Goal: Task Accomplishment & Management: Manage account settings

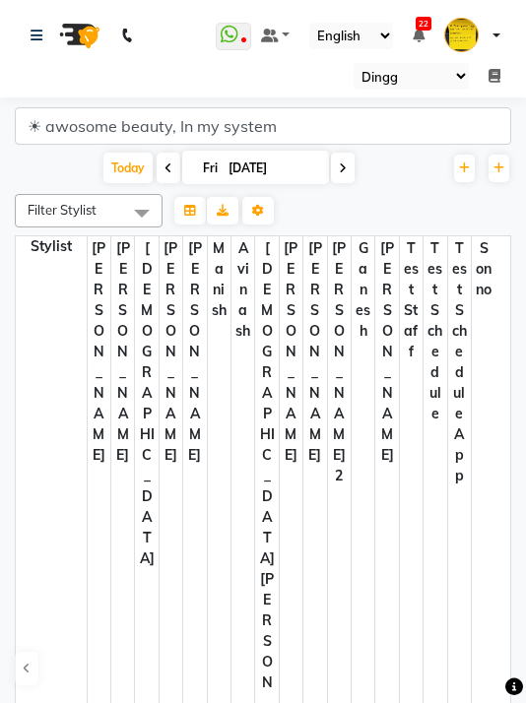
select select "28"
select select "en"
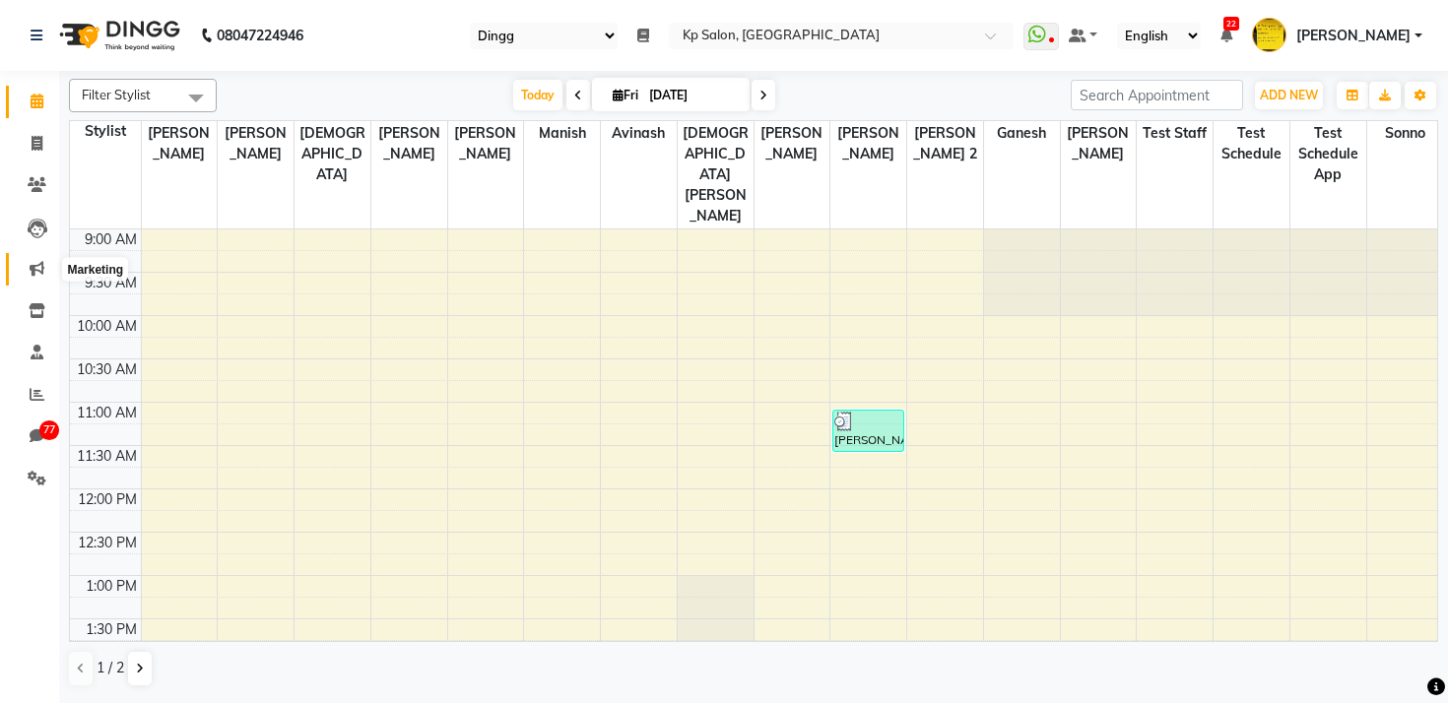
click at [39, 277] on span at bounding box center [37, 269] width 34 height 23
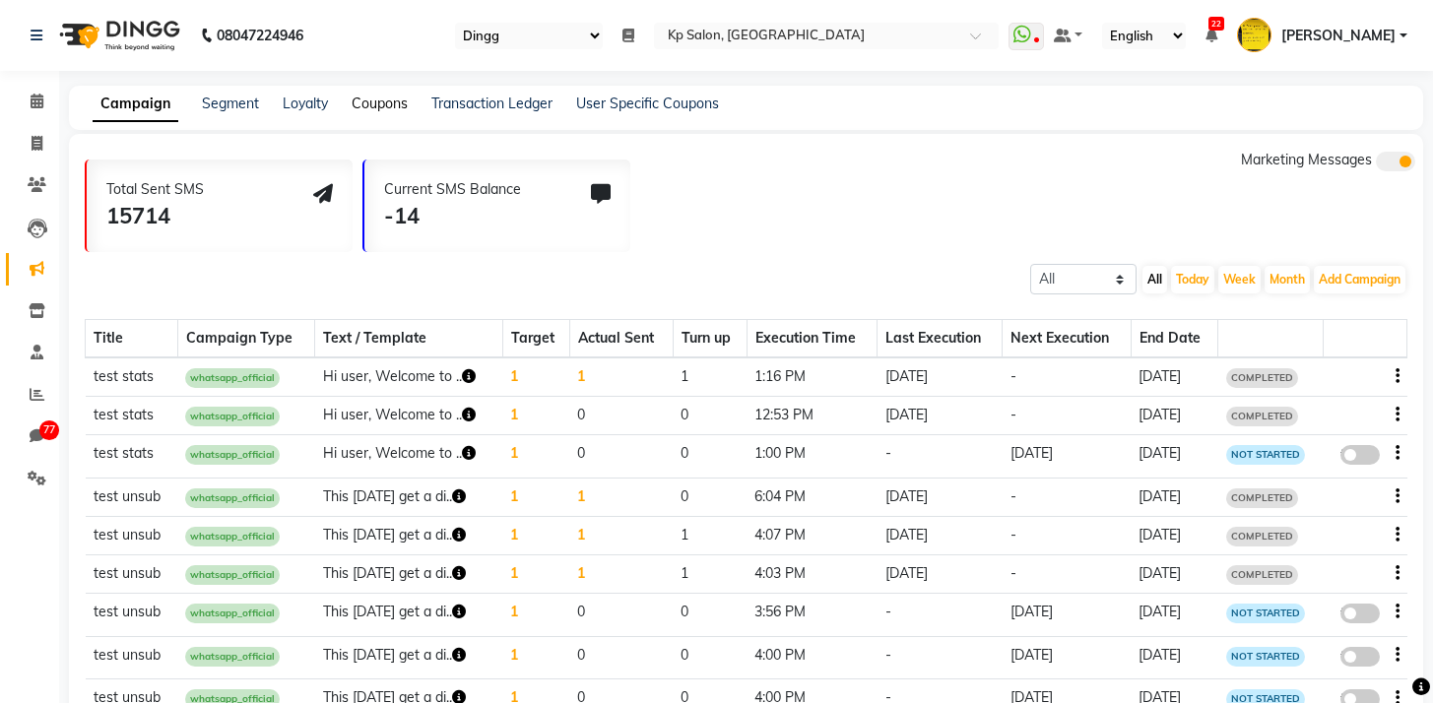
click at [384, 101] on link "Coupons" at bounding box center [380, 104] width 56 height 18
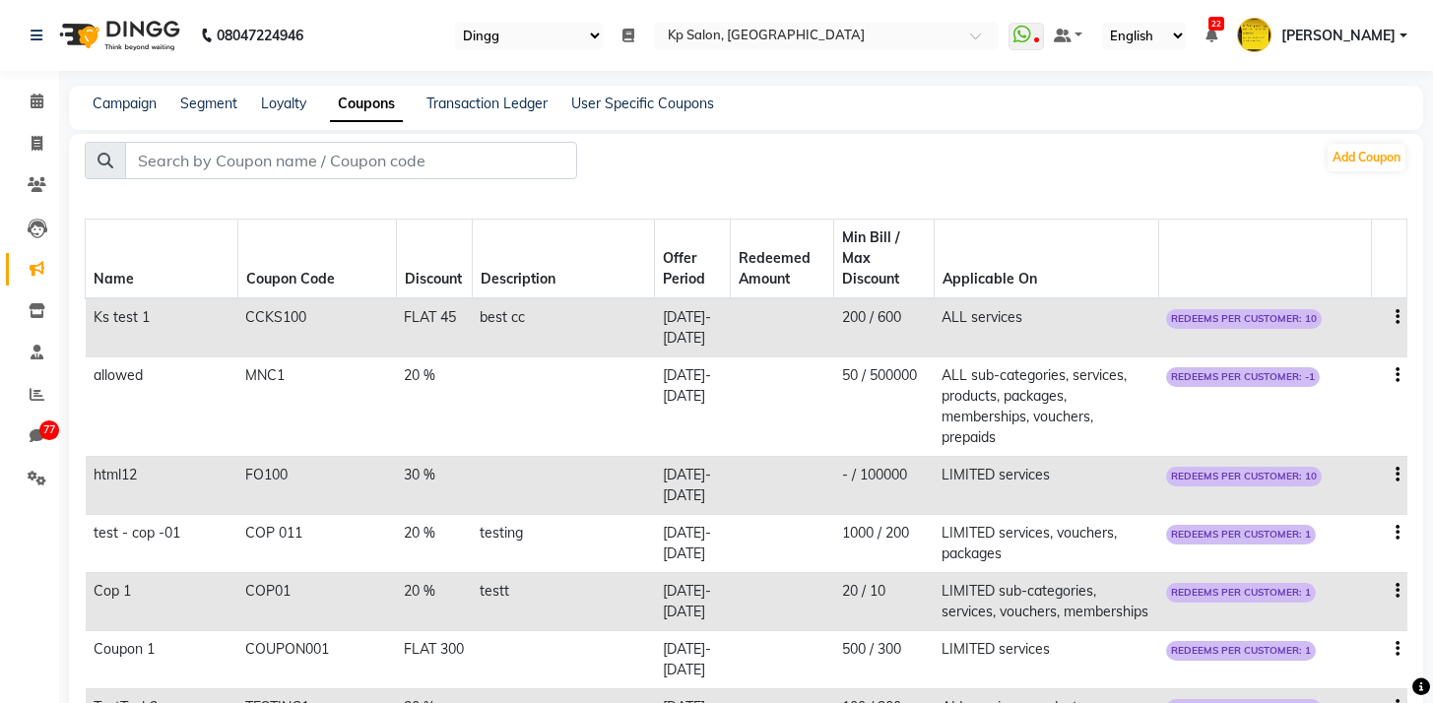
click at [525, 316] on td at bounding box center [1388, 327] width 35 height 59
click at [525, 317] on icon "button" at bounding box center [1398, 317] width 4 height 1
click at [525, 307] on div "Edit" at bounding box center [1350, 306] width 47 height 25
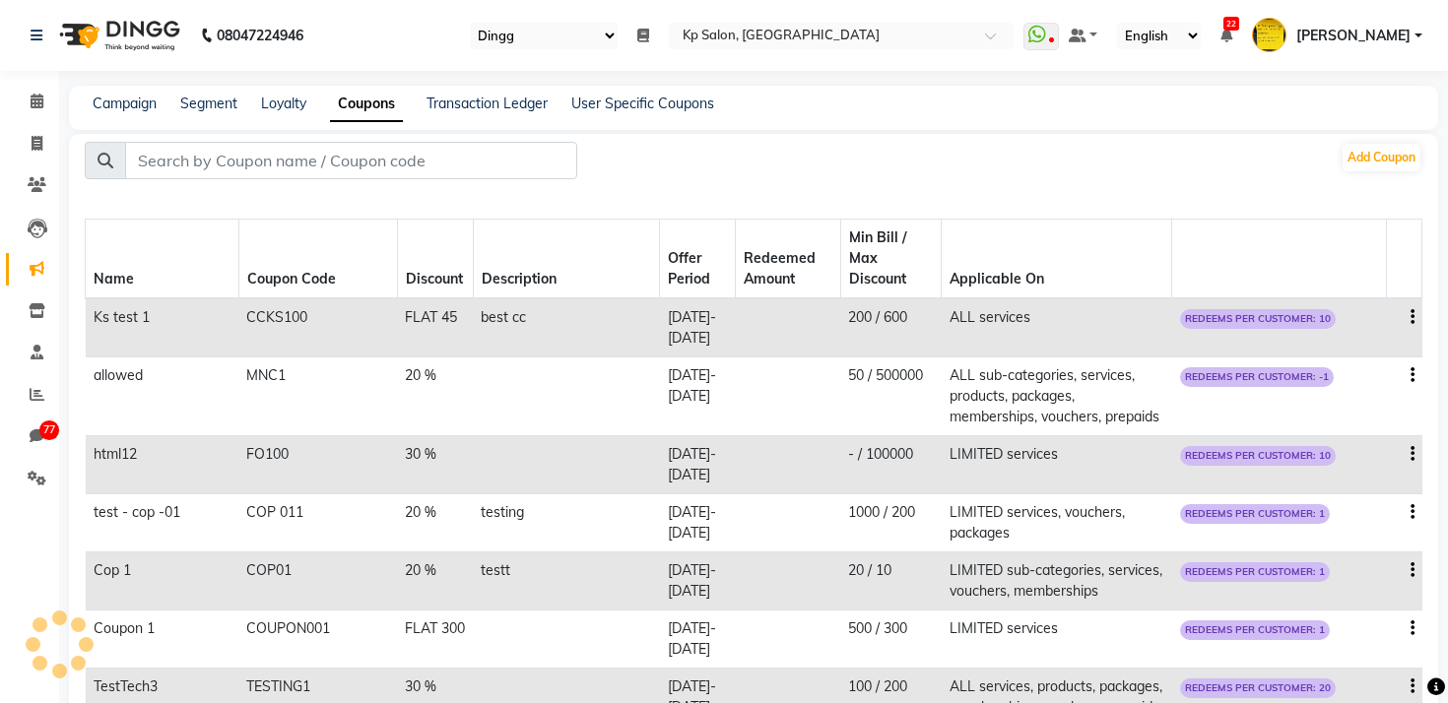
select select "FLAT"
select select "ALL"
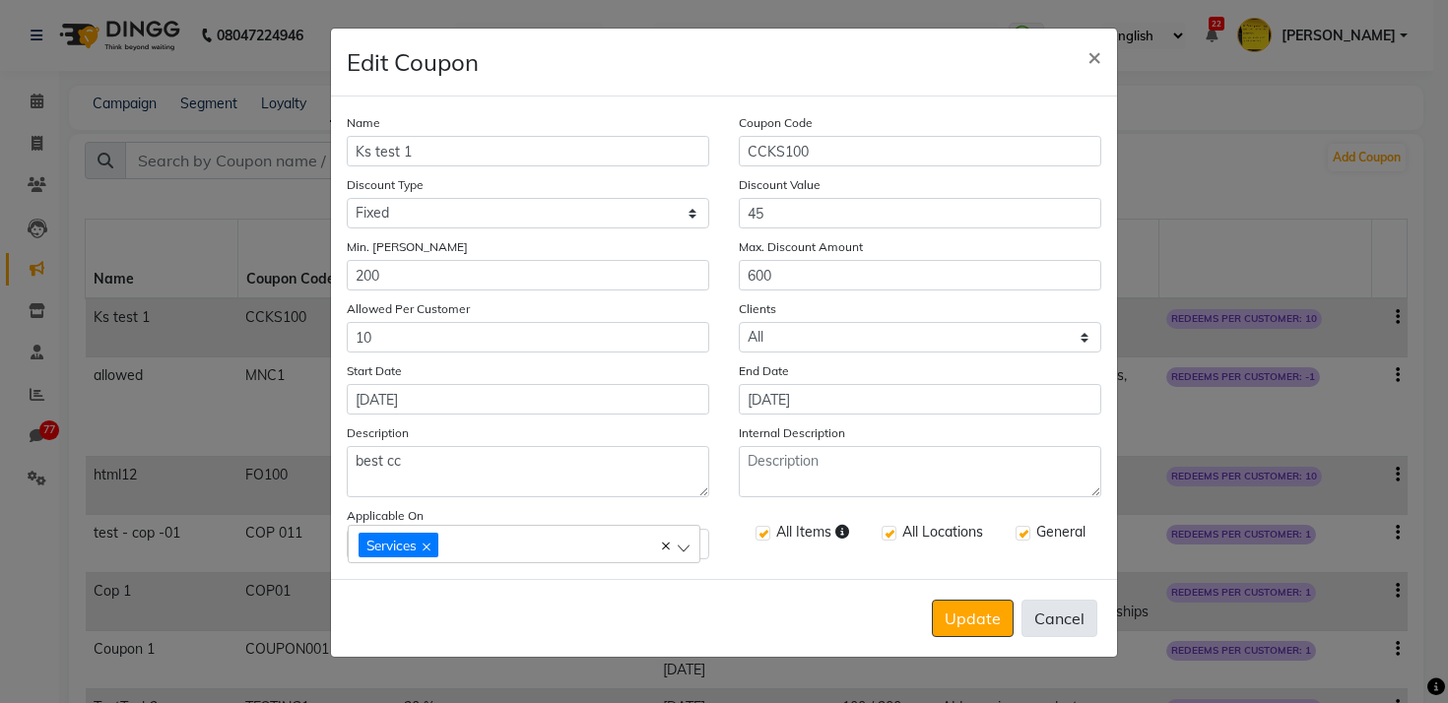
click at [525, 623] on button "Cancel" at bounding box center [1059, 618] width 76 height 37
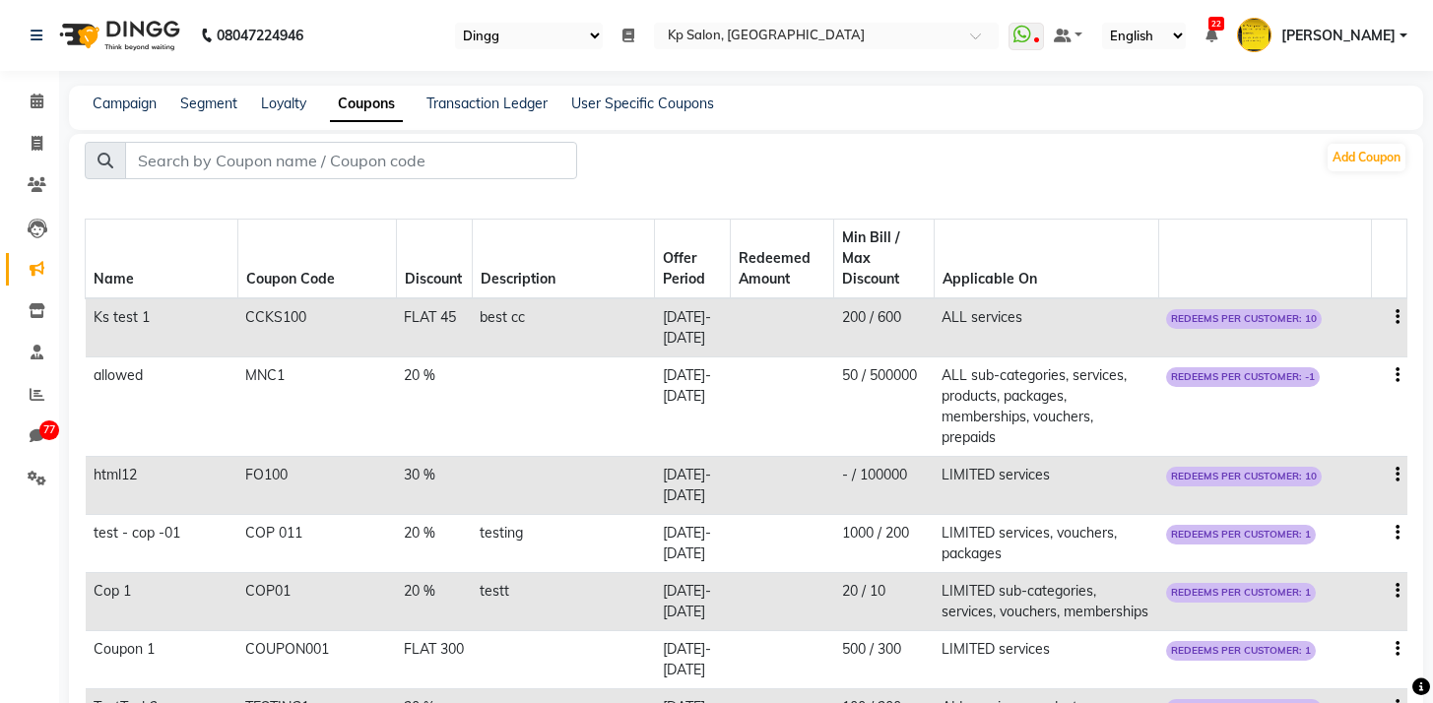
click at [525, 317] on icon "button" at bounding box center [1398, 317] width 4 height 1
click at [525, 309] on div "Edit" at bounding box center [1350, 306] width 47 height 25
select select "FLAT"
select select "ALL"
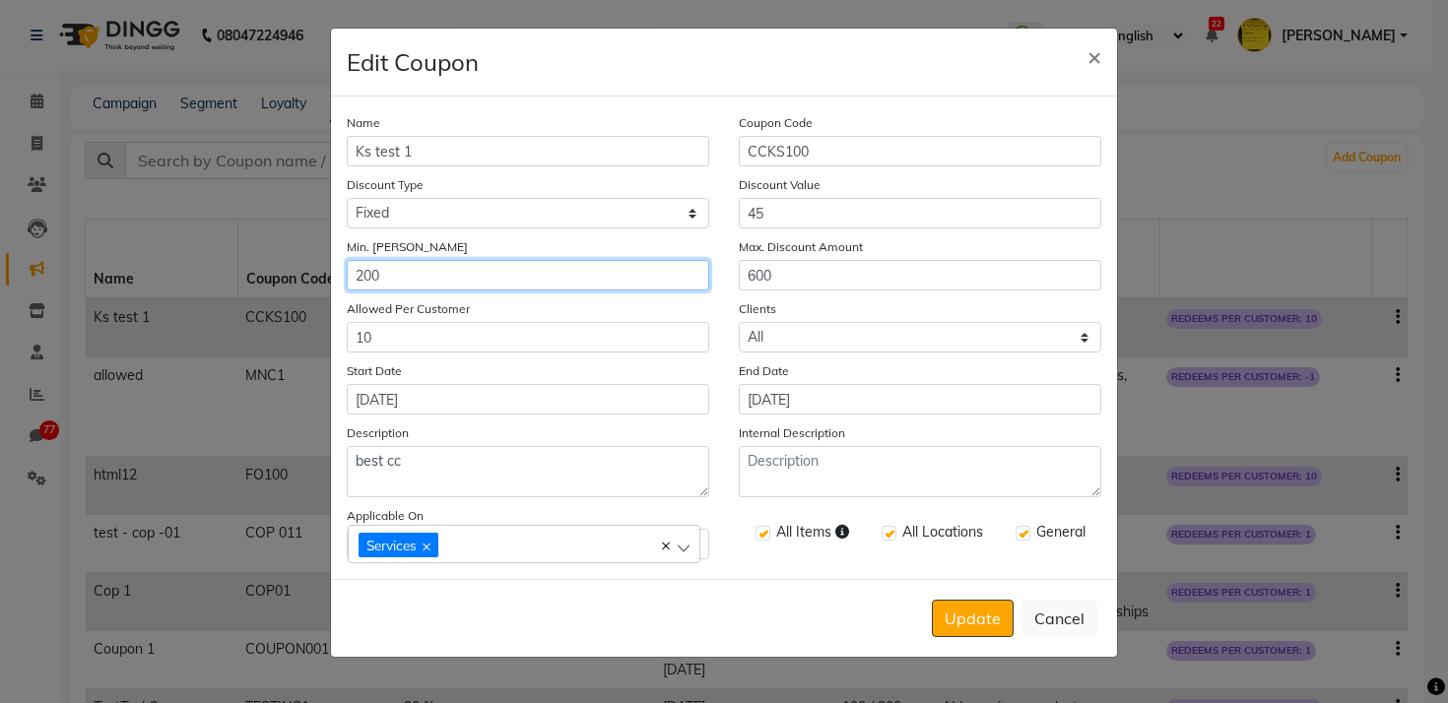
drag, startPoint x: 383, startPoint y: 279, endPoint x: 322, endPoint y: 278, distance: 61.1
click at [322, 278] on ngb-modal-window "Edit Coupon × Name Ks test 1 Coupon Code CCKS100 Discount Type Select Percentag…" at bounding box center [724, 351] width 1448 height 703
type input "199"
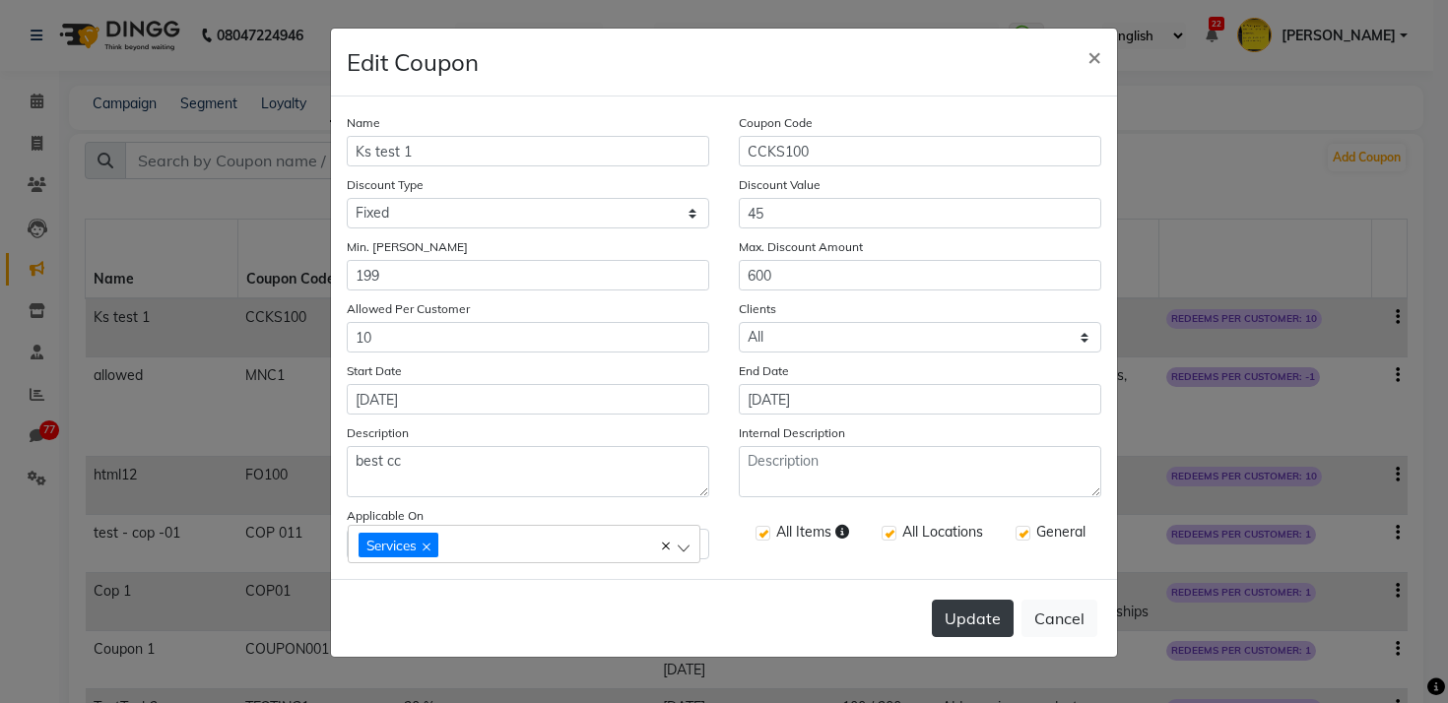
click at [525, 617] on button "Update" at bounding box center [973, 618] width 82 height 37
click at [525, 598] on div "Update Cancel" at bounding box center [724, 618] width 786 height 78
click at [525, 610] on button "Cancel" at bounding box center [1059, 618] width 76 height 37
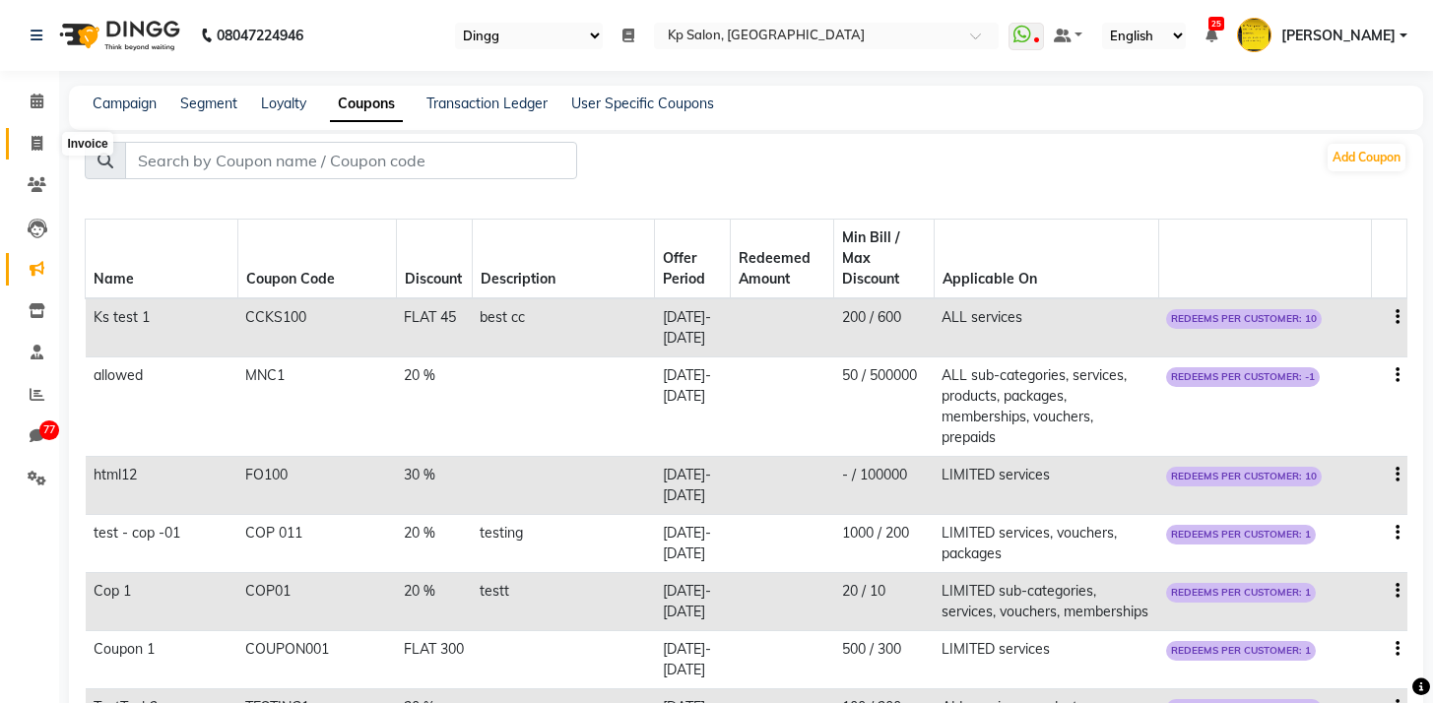
click at [36, 142] on icon at bounding box center [37, 143] width 11 height 15
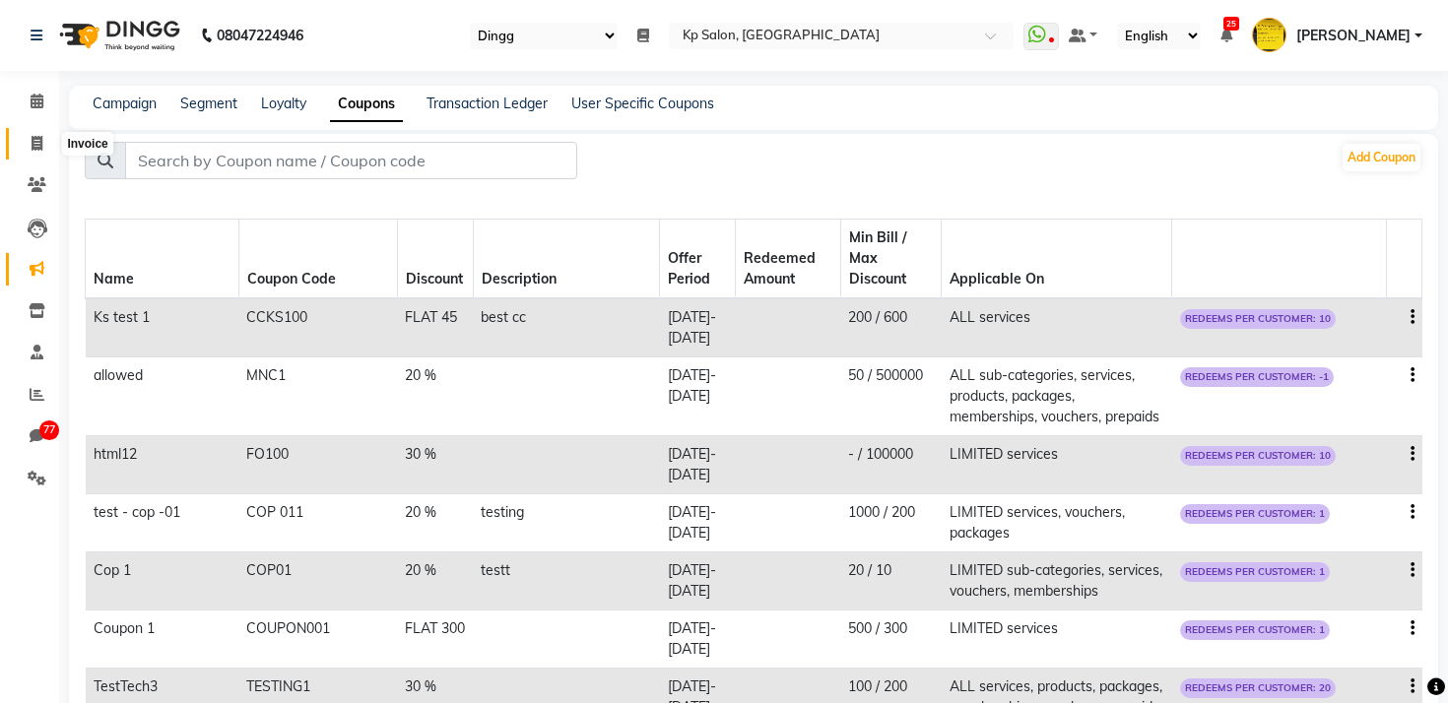
select select "service"
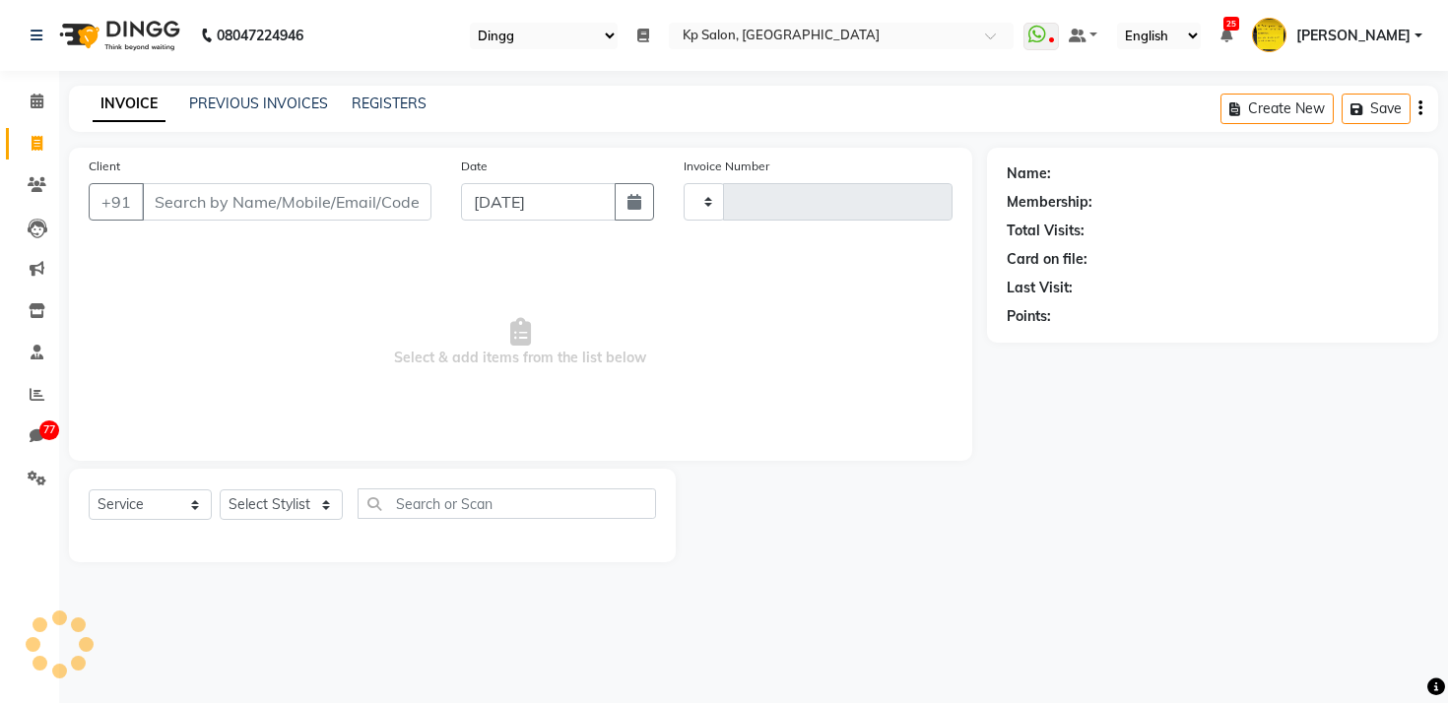
type input "1059"
select select "554"
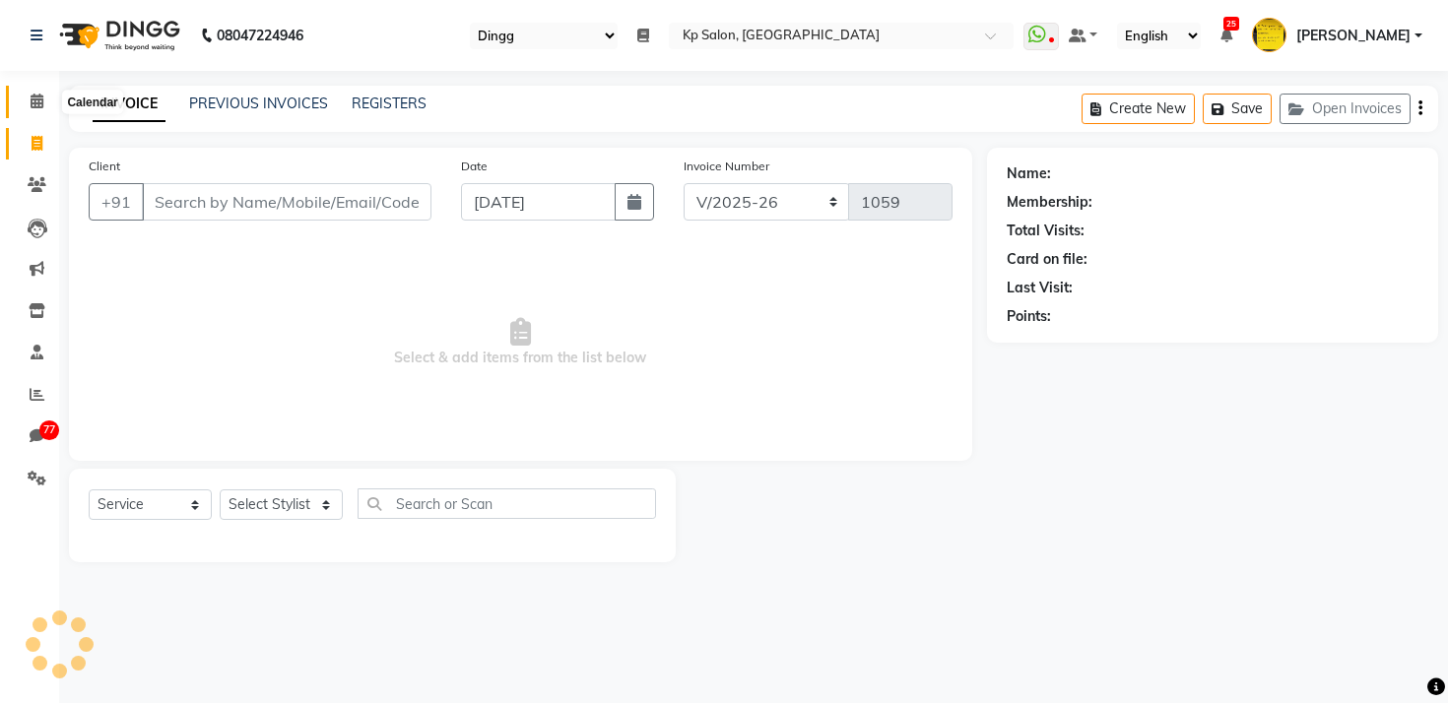
click at [37, 106] on icon at bounding box center [37, 101] width 13 height 15
